Goal: Task Accomplishment & Management: Use online tool/utility

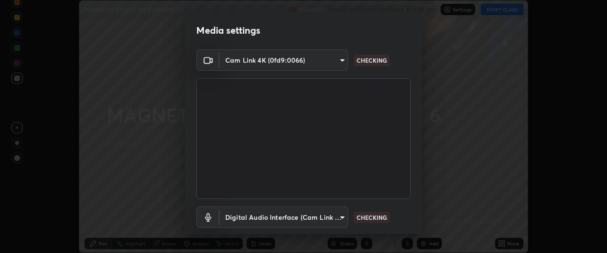
scroll to position [58, 0]
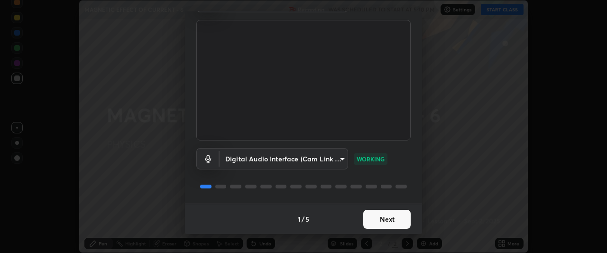
click at [381, 217] on button "Next" at bounding box center [386, 219] width 47 height 19
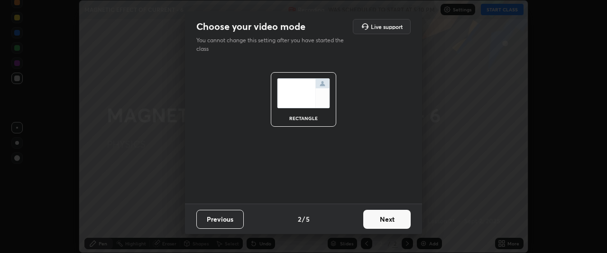
click at [386, 223] on button "Next" at bounding box center [386, 219] width 47 height 19
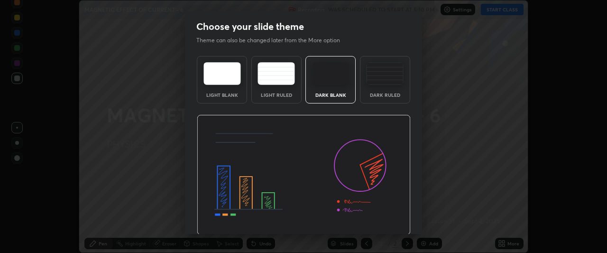
scroll to position [32, 0]
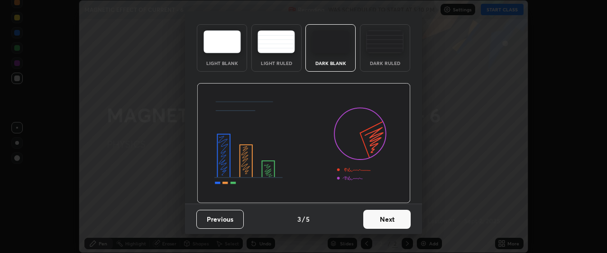
click at [380, 221] on button "Next" at bounding box center [386, 219] width 47 height 19
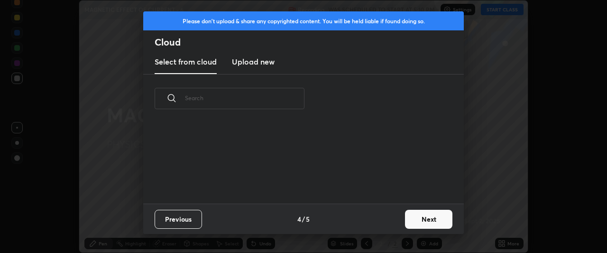
scroll to position [81, 304]
click at [265, 60] on h3 "Upload new" at bounding box center [253, 61] width 43 height 11
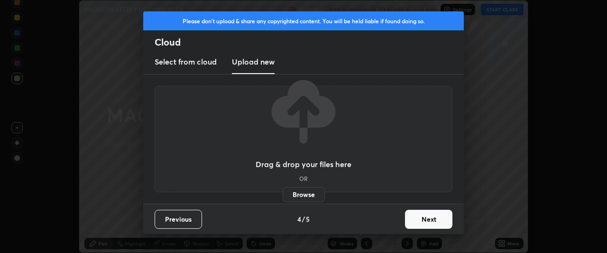
click at [305, 195] on label "Browse" at bounding box center [304, 194] width 42 height 15
click at [283, 195] on input "Browse" at bounding box center [283, 194] width 0 height 15
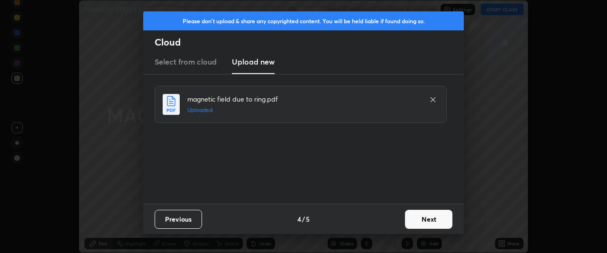
click at [417, 216] on button "Next" at bounding box center [428, 219] width 47 height 19
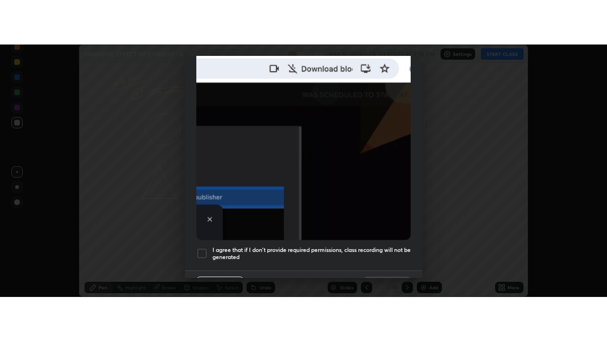
scroll to position [252, 0]
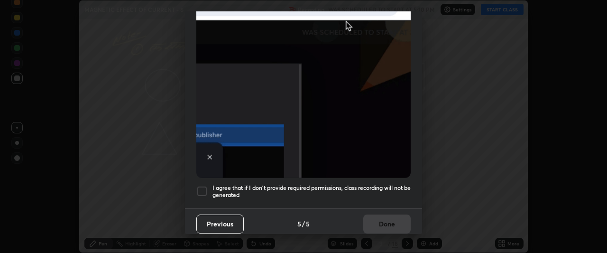
click at [228, 186] on h5 "I agree that if I don't provide required permissions, class recording will not …" at bounding box center [311, 191] width 198 height 15
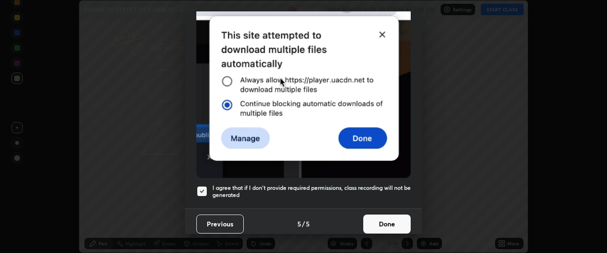
click at [368, 219] on button "Done" at bounding box center [386, 223] width 47 height 19
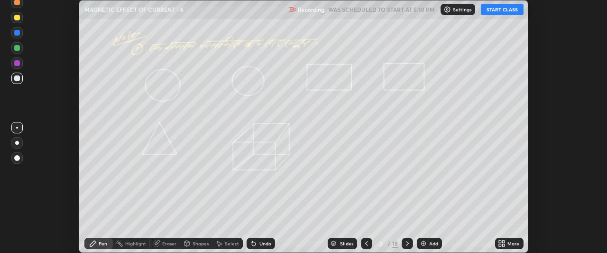
click at [504, 240] on icon at bounding box center [504, 241] width 2 height 2
click at [501, 241] on icon at bounding box center [500, 241] width 2 height 2
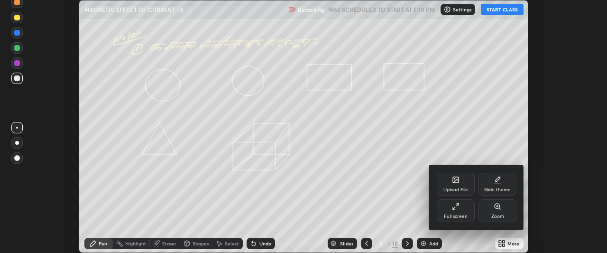
click at [449, 211] on div "Full screen" at bounding box center [456, 210] width 38 height 23
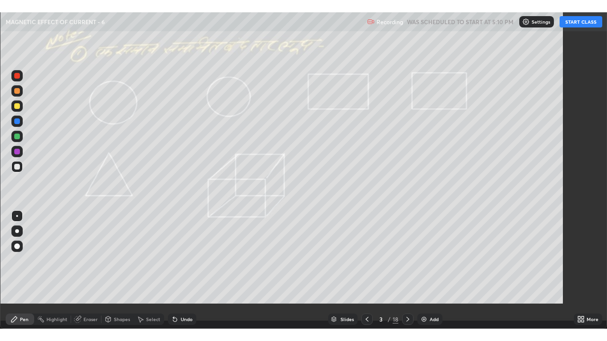
scroll to position [341, 607]
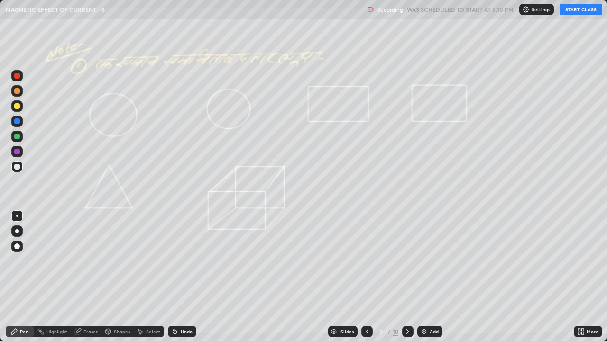
click at [567, 10] on button "START CLASS" at bounding box center [581, 9] width 43 height 11
click at [17, 165] on div at bounding box center [17, 167] width 6 height 6
click at [18, 108] on div at bounding box center [17, 106] width 6 height 6
click at [366, 252] on icon at bounding box center [367, 332] width 3 height 5
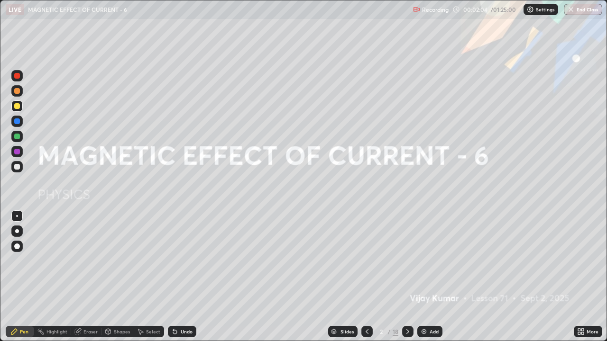
click at [423, 252] on img at bounding box center [424, 332] width 8 height 8
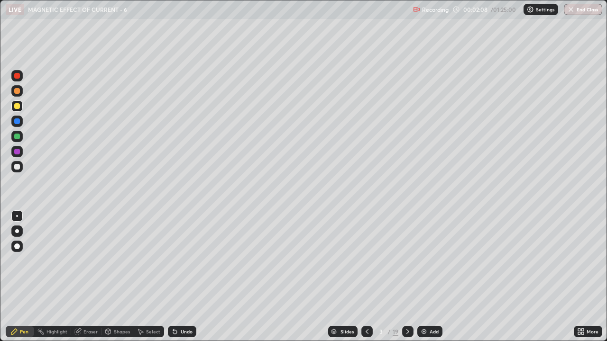
click at [18, 230] on div at bounding box center [17, 232] width 4 height 4
click at [174, 252] on icon at bounding box center [175, 333] width 4 height 4
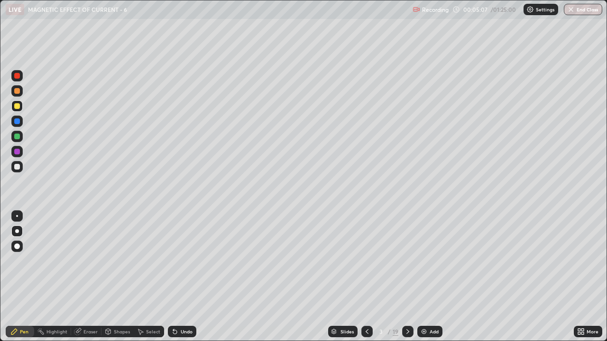
click at [174, 252] on icon at bounding box center [175, 333] width 4 height 4
click at [407, 252] on icon at bounding box center [408, 332] width 8 height 8
click at [17, 138] on div at bounding box center [17, 137] width 6 height 6
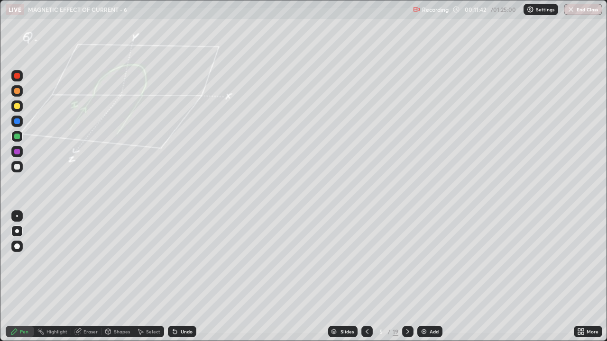
click at [17, 152] on div at bounding box center [17, 152] width 6 height 6
click at [18, 80] on div at bounding box center [16, 75] width 11 height 11
click at [175, 252] on icon at bounding box center [175, 333] width 4 height 4
click at [176, 252] on icon at bounding box center [175, 332] width 8 height 8
click at [177, 252] on icon at bounding box center [175, 332] width 8 height 8
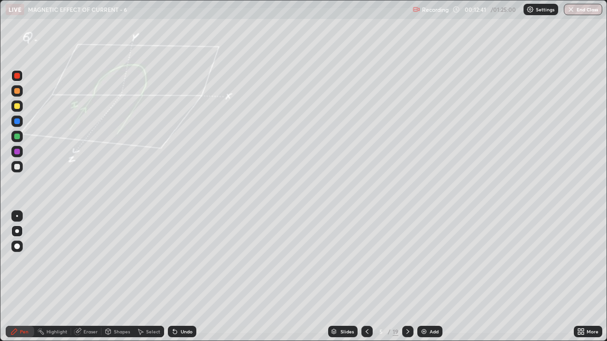
click at [17, 107] on div at bounding box center [17, 106] width 6 height 6
click at [177, 252] on icon at bounding box center [175, 332] width 8 height 8
click at [178, 252] on div "Undo" at bounding box center [182, 331] width 28 height 11
click at [177, 252] on div "Undo" at bounding box center [182, 331] width 28 height 11
click at [408, 252] on icon at bounding box center [408, 332] width 8 height 8
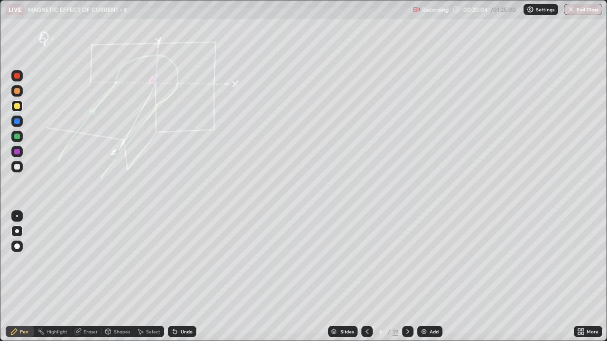
click at [186, 252] on div "Undo" at bounding box center [187, 332] width 12 height 5
click at [366, 252] on icon at bounding box center [367, 332] width 8 height 8
click at [89, 252] on div "Eraser" at bounding box center [90, 332] width 14 height 5
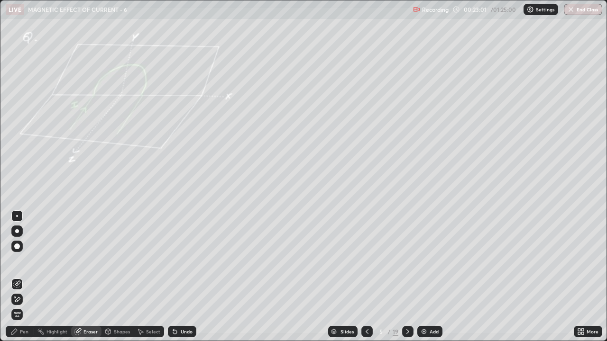
click at [23, 252] on div "Pen" at bounding box center [20, 331] width 28 height 11
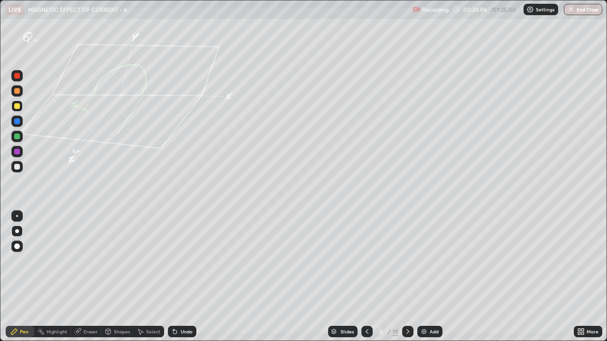
click at [407, 252] on icon at bounding box center [408, 332] width 8 height 8
click at [17, 76] on div at bounding box center [17, 76] width 6 height 6
click at [17, 138] on div at bounding box center [17, 137] width 6 height 6
click at [17, 164] on div at bounding box center [17, 167] width 6 height 6
click at [17, 138] on div at bounding box center [17, 137] width 6 height 6
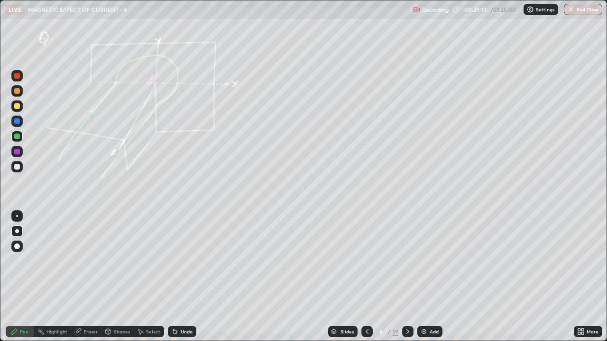
click at [181, 252] on div "Undo" at bounding box center [182, 331] width 28 height 11
click at [178, 252] on div "Undo" at bounding box center [182, 331] width 28 height 11
click at [19, 168] on div at bounding box center [17, 167] width 6 height 6
click at [406, 252] on icon at bounding box center [407, 332] width 3 height 5
click at [16, 172] on div at bounding box center [16, 166] width 11 height 11
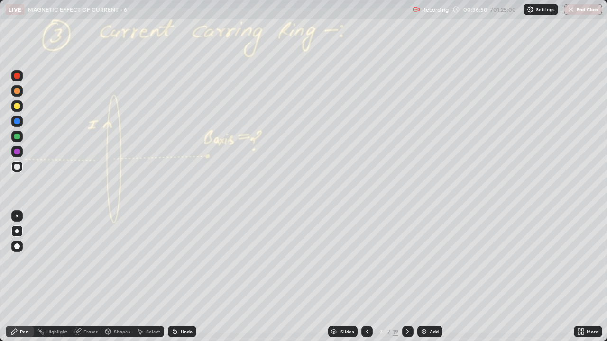
click at [186, 252] on div "Undo" at bounding box center [187, 332] width 12 height 5
click at [187, 252] on div "Undo" at bounding box center [187, 332] width 12 height 5
click at [188, 252] on div "Undo" at bounding box center [187, 332] width 12 height 5
click at [186, 252] on div "Undo" at bounding box center [187, 332] width 12 height 5
click at [189, 252] on div "Undo" at bounding box center [180, 331] width 32 height 19
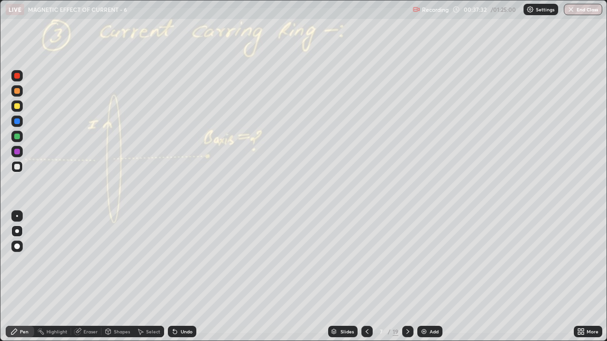
click at [18, 137] on div at bounding box center [17, 137] width 6 height 6
click at [175, 252] on icon at bounding box center [175, 332] width 8 height 8
click at [177, 252] on icon at bounding box center [175, 332] width 8 height 8
click at [176, 252] on icon at bounding box center [175, 332] width 8 height 8
click at [178, 252] on div "Undo" at bounding box center [182, 331] width 28 height 11
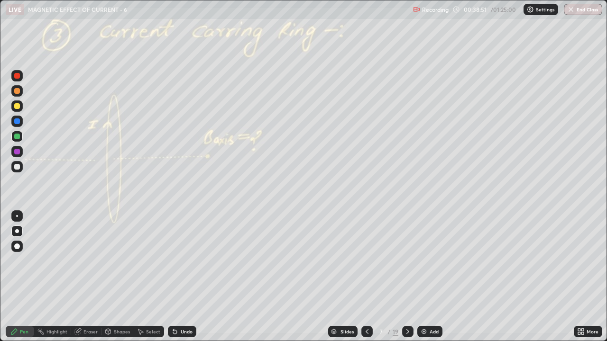
click at [178, 252] on div "Undo" at bounding box center [182, 331] width 28 height 11
click at [177, 252] on icon at bounding box center [175, 332] width 8 height 8
click at [177, 252] on div "Undo" at bounding box center [182, 331] width 28 height 11
click at [17, 167] on div at bounding box center [17, 167] width 6 height 6
click at [80, 252] on icon at bounding box center [78, 332] width 8 height 8
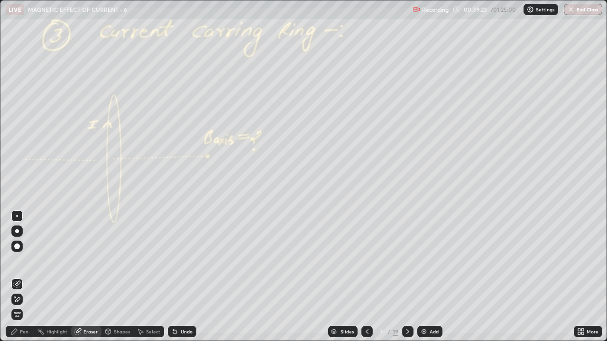
click at [23, 252] on div "Pen" at bounding box center [24, 332] width 9 height 5
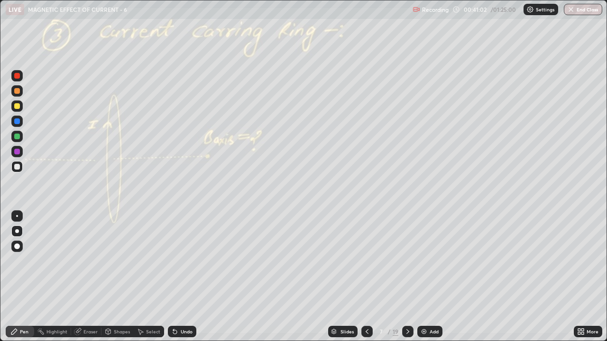
click at [181, 252] on div "Undo" at bounding box center [187, 332] width 12 height 5
click at [178, 252] on div "Undo" at bounding box center [182, 331] width 28 height 11
click at [177, 252] on icon at bounding box center [175, 332] width 8 height 8
click at [179, 252] on div "Undo" at bounding box center [182, 331] width 28 height 11
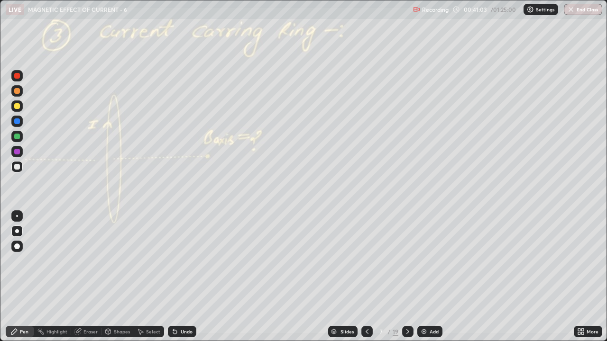
click at [177, 252] on div "Undo" at bounding box center [182, 331] width 28 height 11
click at [179, 252] on div "Undo" at bounding box center [182, 331] width 28 height 11
click at [178, 252] on div "Undo" at bounding box center [182, 331] width 28 height 11
click at [180, 252] on div "Undo" at bounding box center [182, 331] width 28 height 11
click at [179, 252] on div "Undo" at bounding box center [182, 331] width 28 height 11
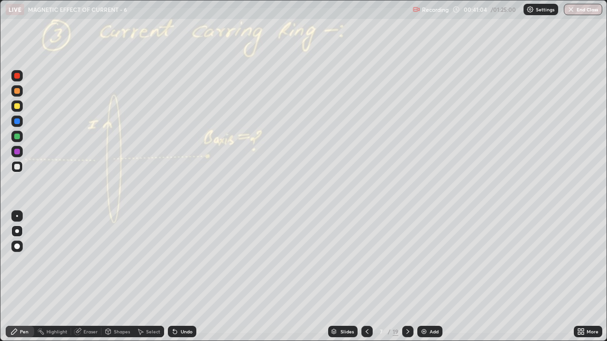
click at [180, 252] on div "Undo" at bounding box center [182, 331] width 28 height 11
click at [179, 252] on div "Undo" at bounding box center [182, 331] width 28 height 11
click at [180, 252] on div "Undo" at bounding box center [182, 331] width 28 height 11
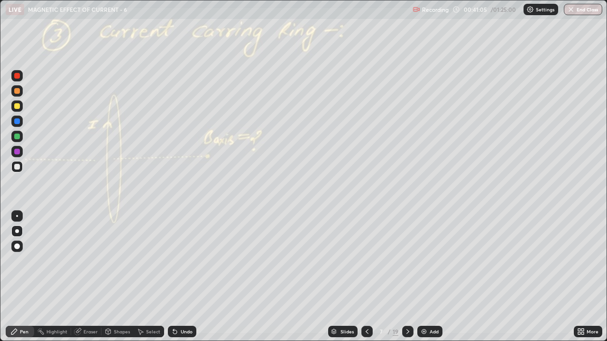
click at [180, 252] on div "Undo" at bounding box center [182, 331] width 28 height 11
click at [181, 252] on div "Undo" at bounding box center [182, 331] width 28 height 11
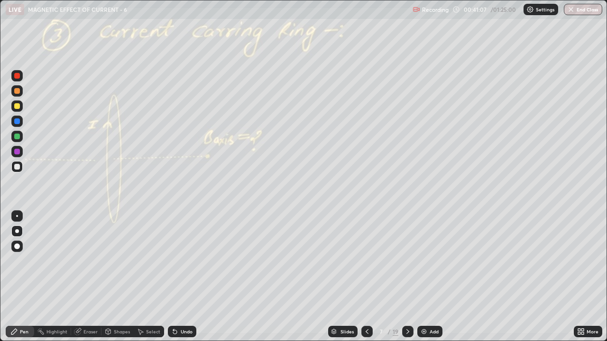
click at [181, 252] on div "Undo" at bounding box center [182, 331] width 28 height 11
click at [408, 252] on icon at bounding box center [408, 332] width 8 height 8
click at [17, 137] on div at bounding box center [17, 137] width 6 height 6
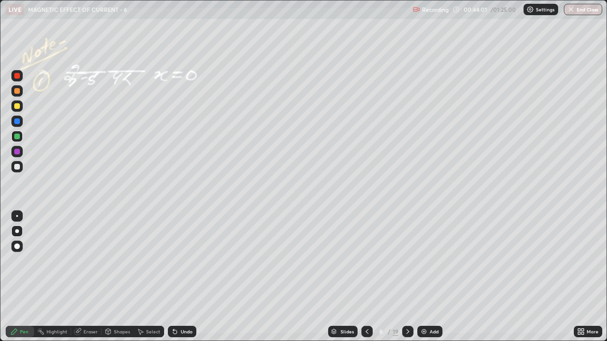
click at [365, 252] on icon at bounding box center [367, 332] width 8 height 8
click at [407, 252] on icon at bounding box center [408, 332] width 8 height 8
click at [87, 252] on div "Eraser" at bounding box center [90, 332] width 14 height 5
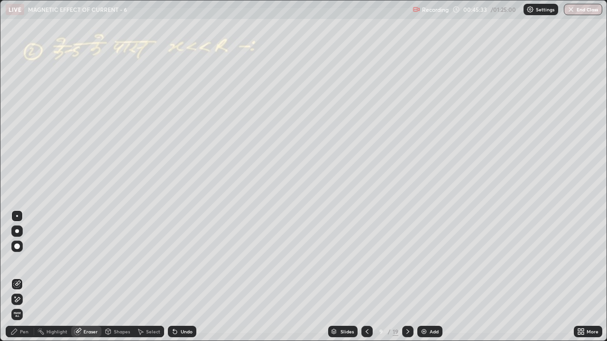
click at [25, 252] on div "Pen" at bounding box center [24, 332] width 9 height 5
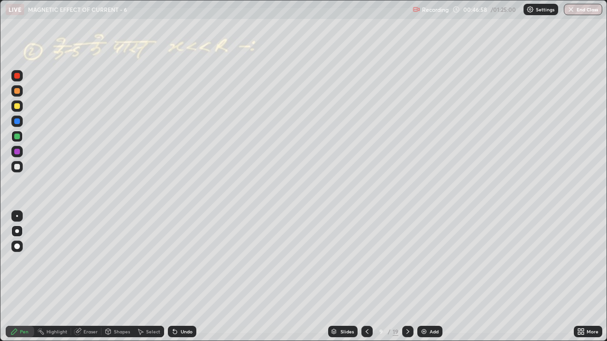
click at [16, 168] on div at bounding box center [17, 167] width 6 height 6
click at [28, 252] on div "Pen" at bounding box center [24, 332] width 9 height 5
click at [15, 139] on div at bounding box center [17, 137] width 6 height 6
click at [18, 232] on div at bounding box center [17, 232] width 4 height 4
click at [15, 166] on div at bounding box center [17, 167] width 6 height 6
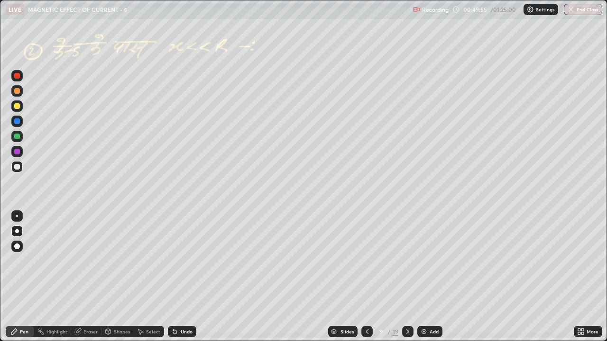
click at [177, 252] on icon at bounding box center [175, 332] width 8 height 8
click at [408, 252] on icon at bounding box center [408, 332] width 8 height 8
click at [18, 168] on div at bounding box center [17, 167] width 6 height 6
click at [19, 106] on div at bounding box center [17, 106] width 6 height 6
click at [16, 165] on div at bounding box center [17, 167] width 6 height 6
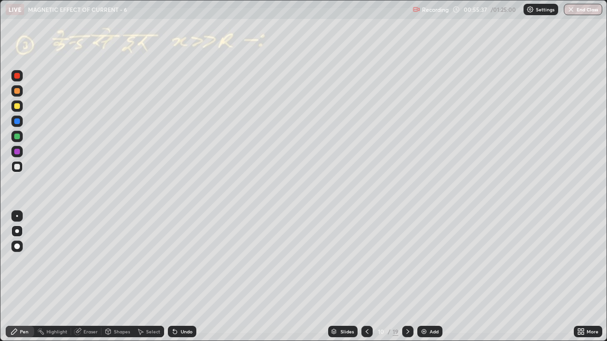
click at [178, 252] on div "Undo" at bounding box center [182, 331] width 28 height 11
click at [408, 252] on icon at bounding box center [408, 332] width 8 height 8
click at [17, 168] on div at bounding box center [17, 167] width 6 height 6
click at [18, 138] on div at bounding box center [17, 137] width 6 height 6
click at [21, 107] on div at bounding box center [16, 106] width 11 height 11
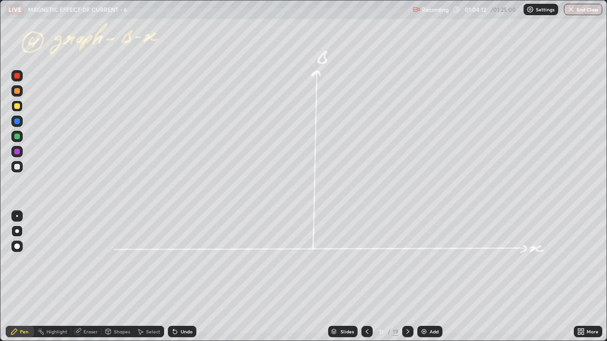
click at [184, 252] on div "Undo" at bounding box center [187, 332] width 12 height 5
click at [183, 252] on div "Undo" at bounding box center [182, 331] width 28 height 11
click at [16, 138] on div at bounding box center [17, 137] width 6 height 6
click at [424, 252] on img at bounding box center [424, 332] width 8 height 8
click at [19, 169] on div at bounding box center [16, 166] width 11 height 11
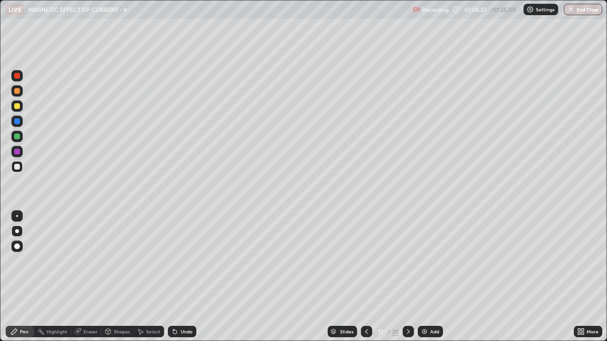
click at [175, 252] on div "Undo" at bounding box center [182, 331] width 28 height 11
click at [185, 252] on div "Undo" at bounding box center [187, 332] width 12 height 5
click at [410, 252] on icon at bounding box center [408, 332] width 8 height 8
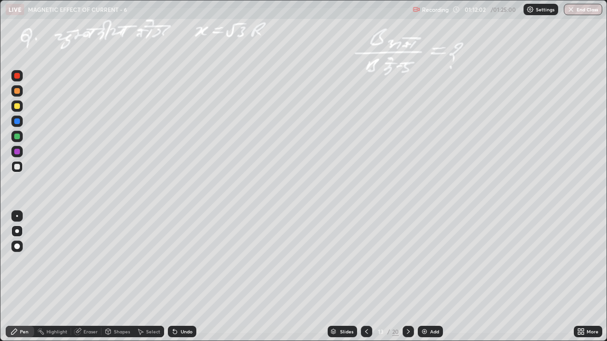
click at [366, 252] on icon at bounding box center [367, 332] width 8 height 8
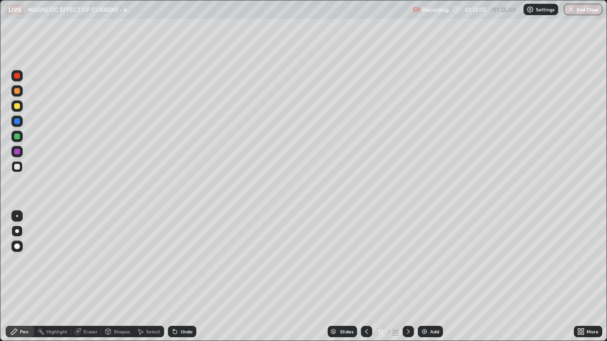
click at [407, 252] on icon at bounding box center [408, 332] width 8 height 8
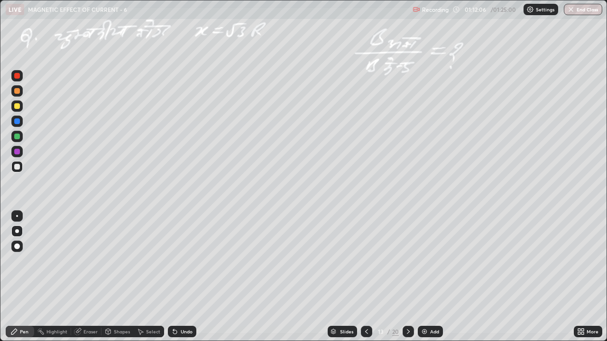
click at [16, 107] on div at bounding box center [17, 106] width 6 height 6
click at [183, 252] on div "Undo" at bounding box center [187, 332] width 12 height 5
click at [406, 252] on icon at bounding box center [408, 332] width 8 height 8
click at [407, 252] on icon at bounding box center [408, 332] width 8 height 8
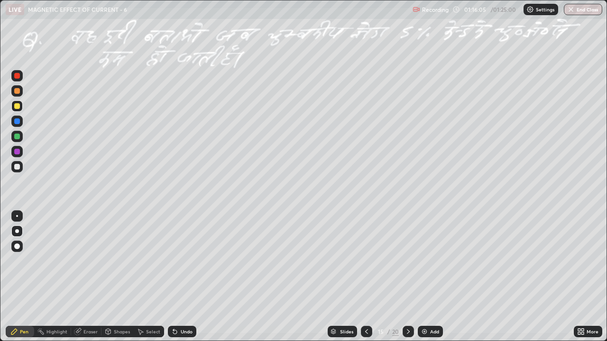
click at [85, 252] on div "Eraser" at bounding box center [90, 332] width 14 height 5
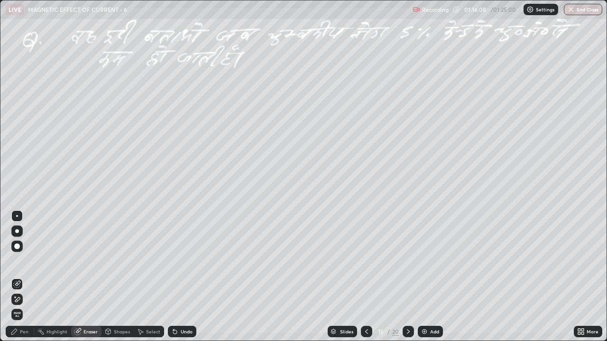
click at [22, 252] on div "Pen" at bounding box center [24, 332] width 9 height 5
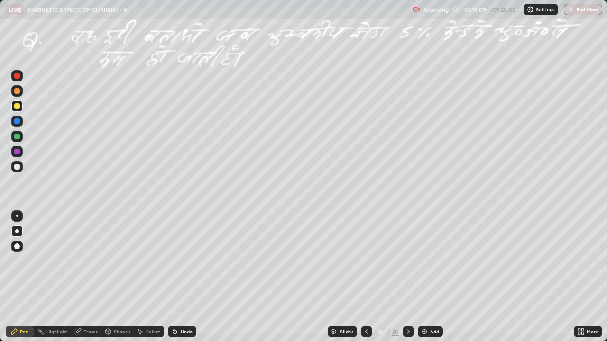
click at [17, 110] on div at bounding box center [16, 106] width 11 height 11
click at [410, 252] on div at bounding box center [408, 331] width 11 height 11
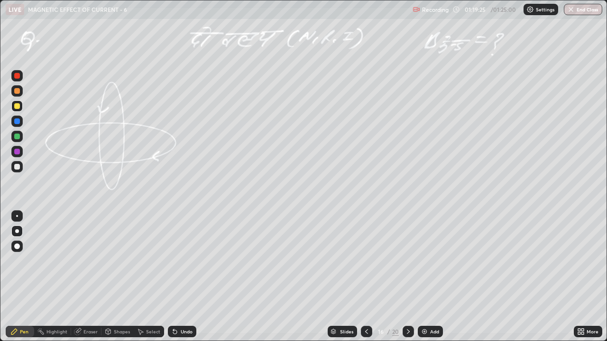
click at [182, 252] on div "Undo" at bounding box center [182, 331] width 28 height 11
click at [17, 140] on div at bounding box center [16, 136] width 11 height 11
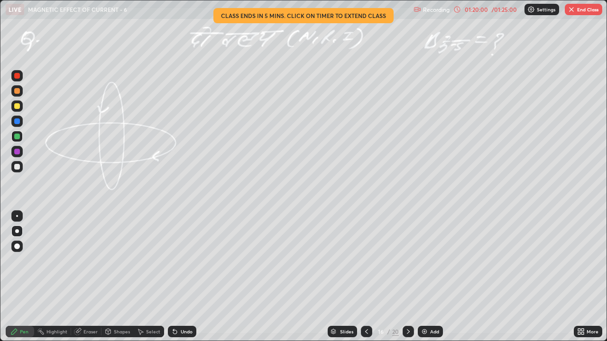
click at [407, 252] on icon at bounding box center [408, 332] width 8 height 8
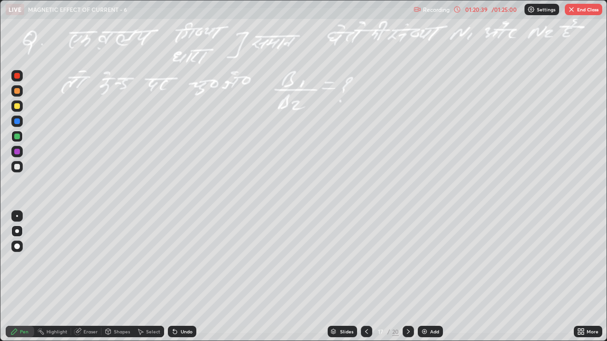
click at [16, 167] on div at bounding box center [17, 167] width 6 height 6
click at [14, 106] on div at bounding box center [17, 106] width 6 height 6
click at [406, 252] on icon at bounding box center [408, 332] width 8 height 8
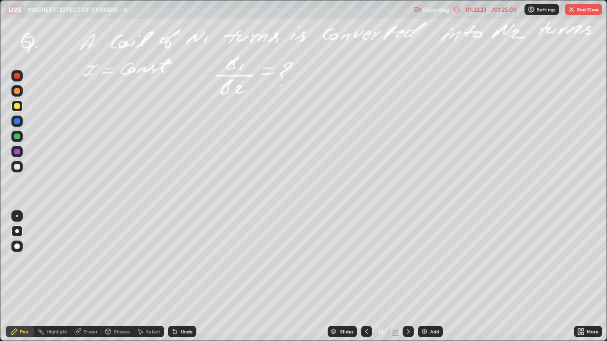
click at [175, 252] on icon at bounding box center [175, 333] width 4 height 4
click at [16, 137] on div at bounding box center [17, 137] width 6 height 6
click at [188, 252] on div "Undo" at bounding box center [187, 332] width 12 height 5
click at [187, 252] on div "Undo" at bounding box center [187, 332] width 12 height 5
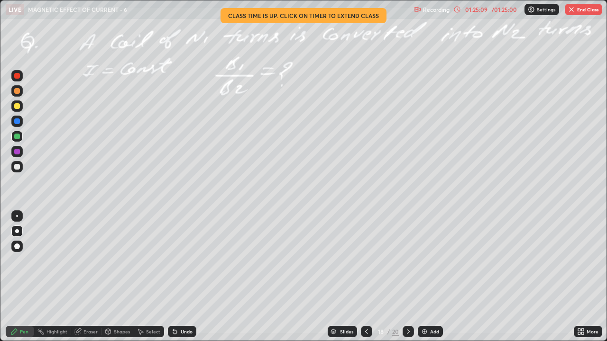
click at [407, 252] on icon at bounding box center [408, 332] width 8 height 8
click at [407, 252] on icon at bounding box center [408, 332] width 3 height 5
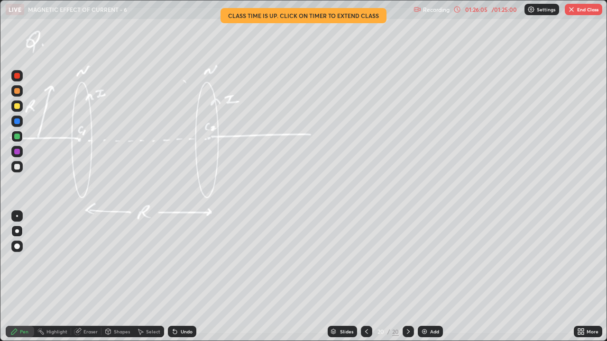
click at [584, 11] on button "End Class" at bounding box center [583, 9] width 37 height 11
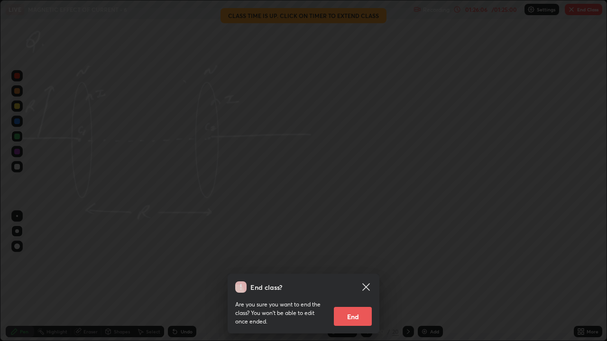
click at [355, 252] on button "End" at bounding box center [353, 316] width 38 height 19
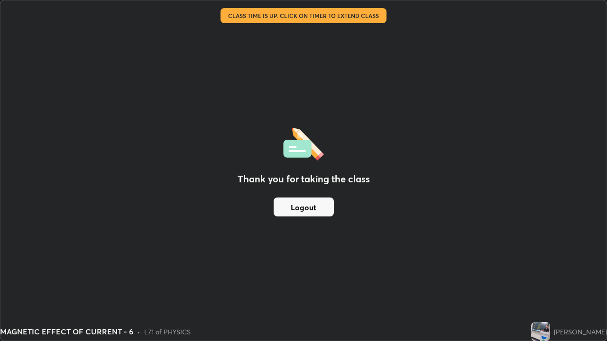
click at [318, 206] on button "Logout" at bounding box center [304, 207] width 60 height 19
